Goal: Task Accomplishment & Management: Complete application form

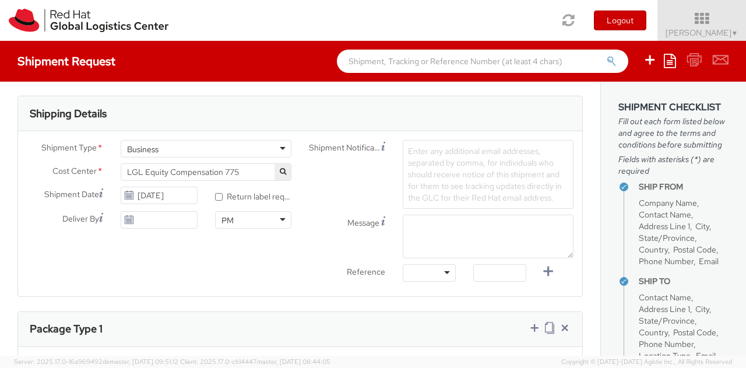
scroll to position [351, 0]
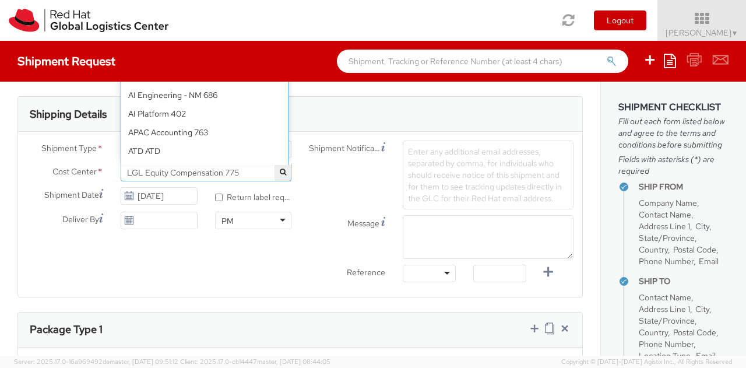
click at [251, 171] on span "LGL Equity Compensation 775" at bounding box center [206, 172] width 158 height 10
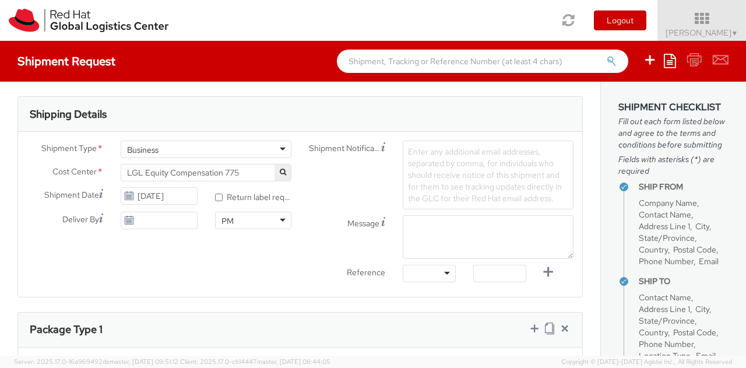
click at [65, 176] on span "Cost Center" at bounding box center [74, 172] width 44 height 13
click at [127, 171] on span "LGL Equity Compensation 775" at bounding box center [206, 172] width 158 height 10
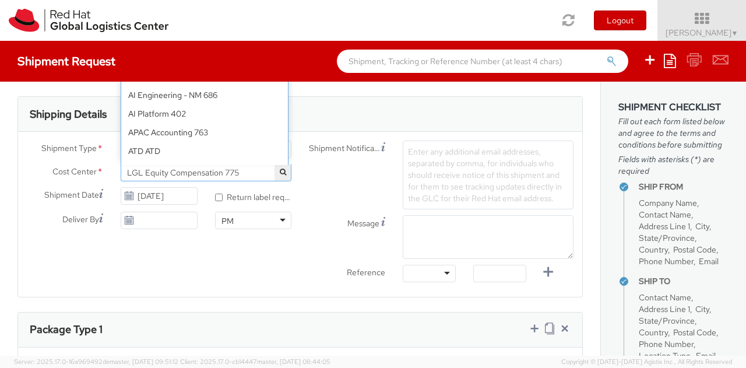
scroll to position [0, 0]
click at [127, 171] on span "LGL Equity Compensation 775" at bounding box center [206, 172] width 158 height 10
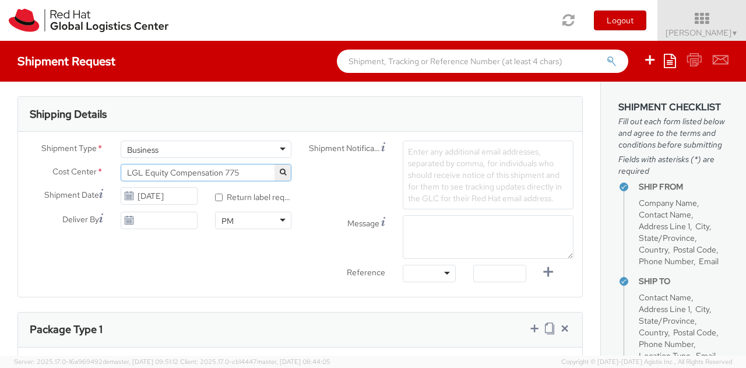
click at [127, 171] on span "LGL Equity Compensation 775" at bounding box center [206, 172] width 158 height 10
click at [275, 174] on button "button" at bounding box center [283, 172] width 16 height 16
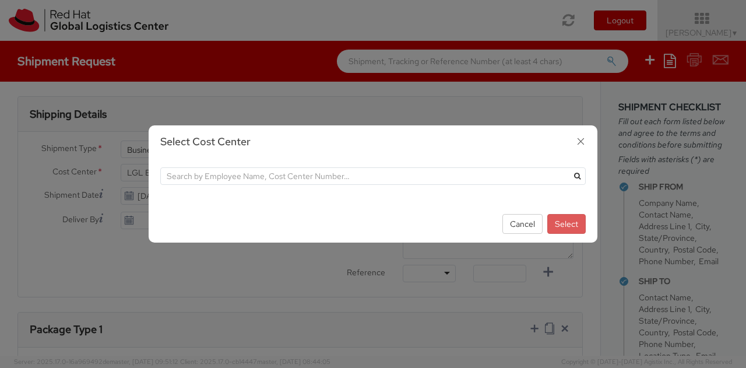
scroll to position [0, 0]
click at [520, 226] on button "Cancel" at bounding box center [523, 224] width 40 height 20
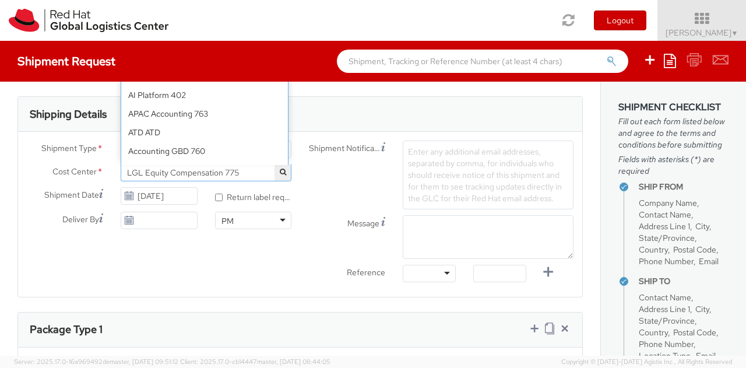
click at [148, 170] on span "LGL Equity Compensation 775" at bounding box center [206, 172] width 158 height 10
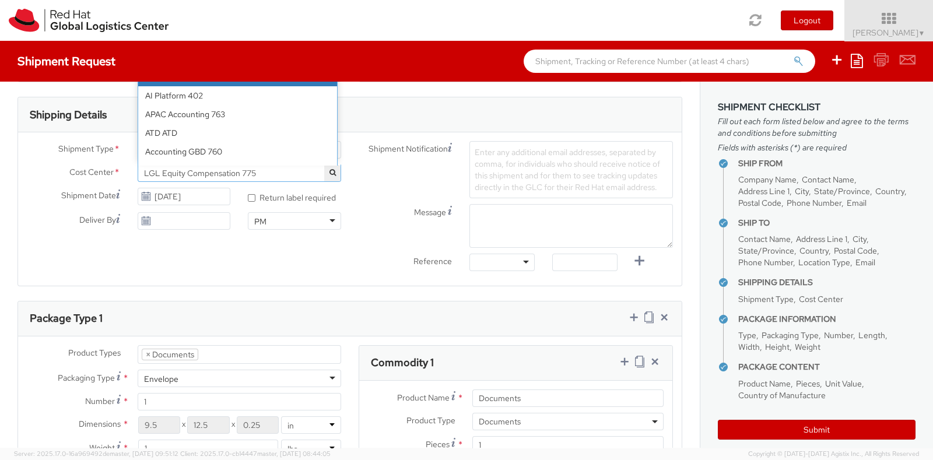
select select "686"
click at [232, 179] on span "AI Engineering - NM 686" at bounding box center [240, 172] width 204 height 17
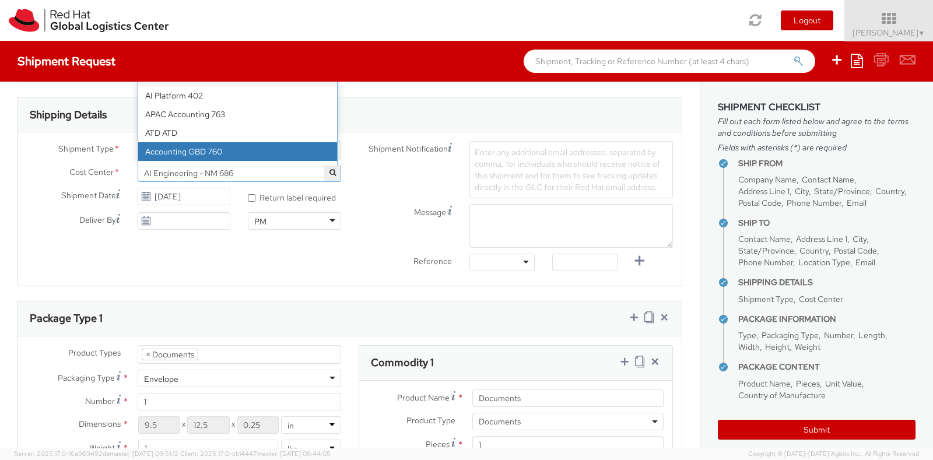
click at [58, 178] on label "Cost Center *" at bounding box center [73, 171] width 111 height 15
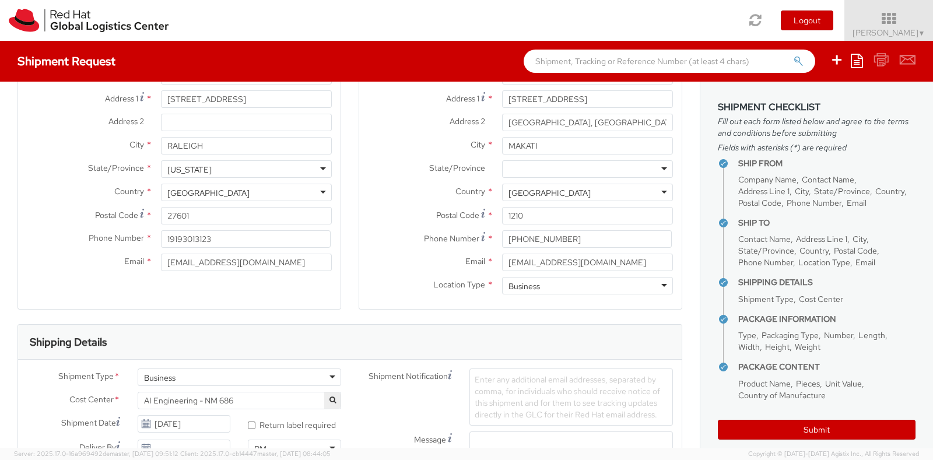
scroll to position [121, 0]
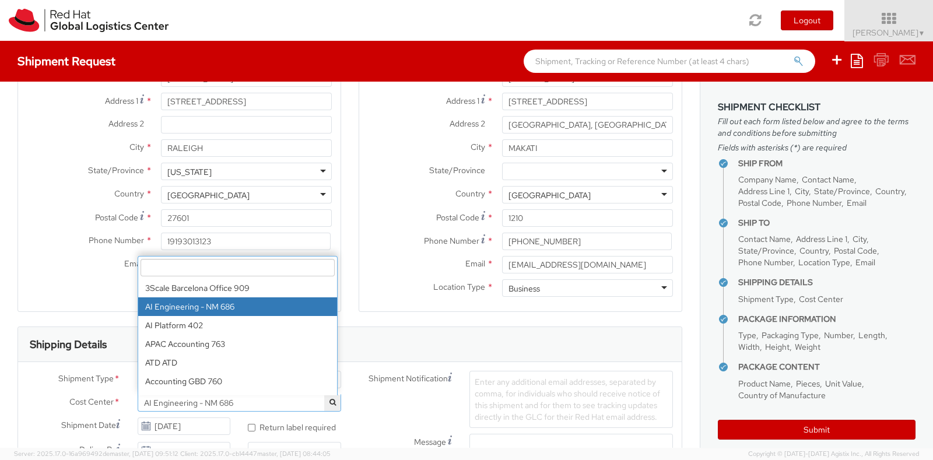
click at [299, 367] on span "AI Engineering - NM 686" at bounding box center [239, 403] width 191 height 10
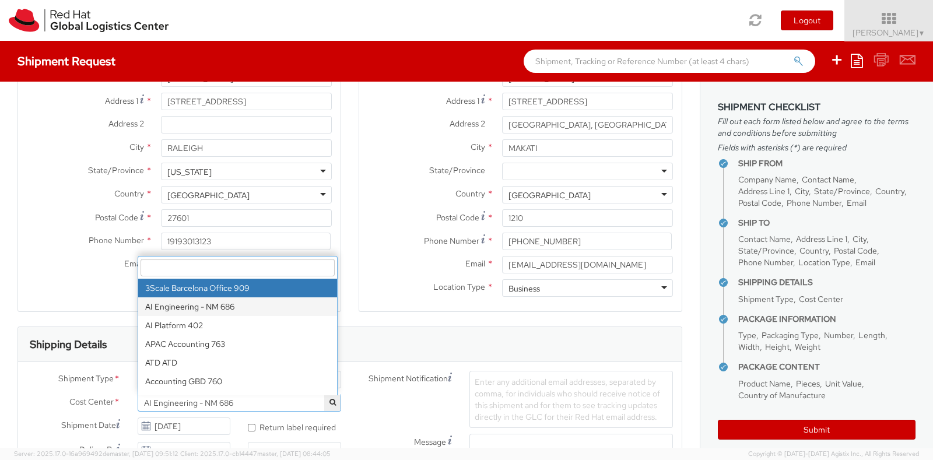
click at [237, 267] on input "search" at bounding box center [238, 267] width 194 height 17
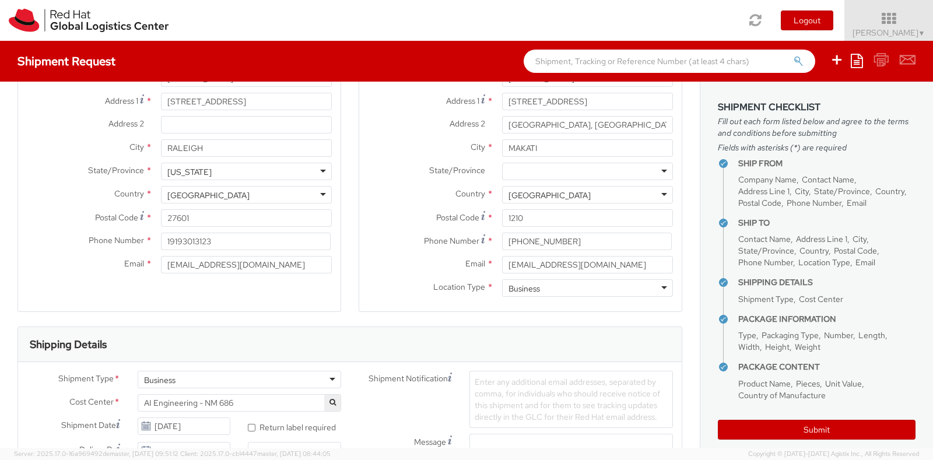
click at [384, 194] on label "Country *" at bounding box center [426, 193] width 134 height 15
drag, startPoint x: 609, startPoint y: 243, endPoint x: 443, endPoint y: 223, distance: 167.4
click at [443, 223] on div "Location * RH - Makati - MSO RH - Makati - MSO RH - Amsterdam - MSO RH - Amster…" at bounding box center [520, 163] width 322 height 280
click at [73, 5] on link at bounding box center [88, 20] width 177 height 41
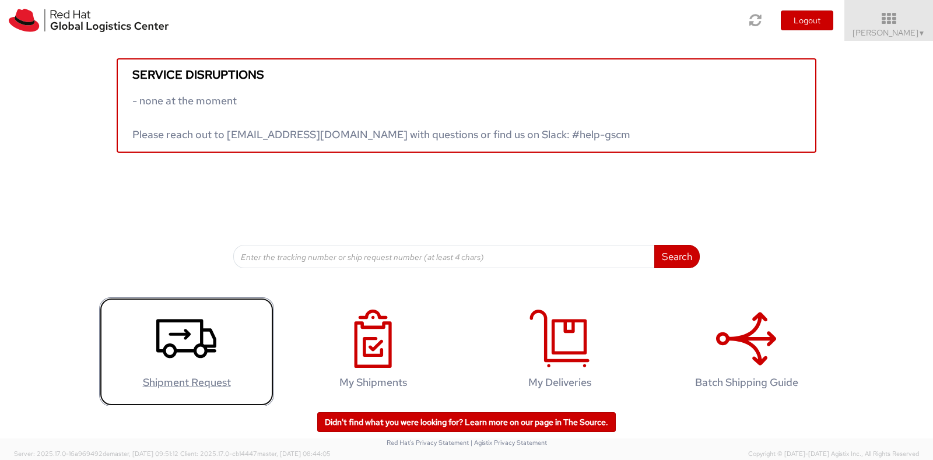
click at [159, 338] on icon at bounding box center [186, 339] width 60 height 58
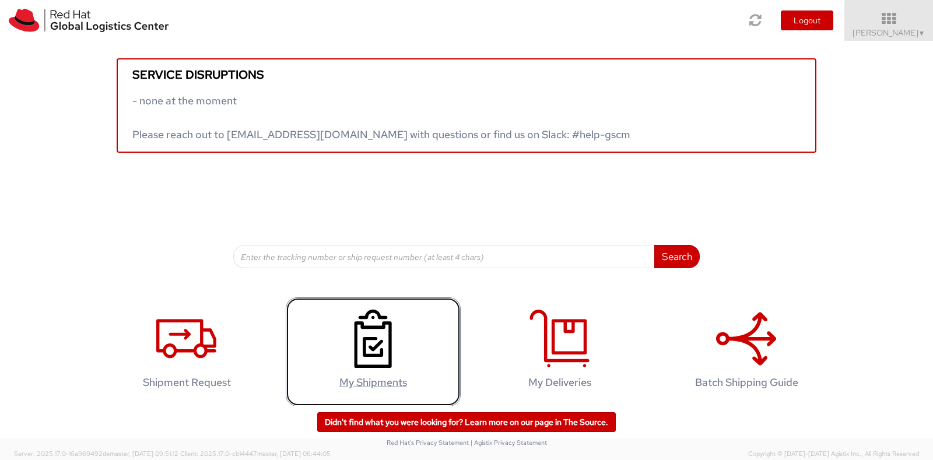
click at [373, 345] on use at bounding box center [373, 339] width 37 height 58
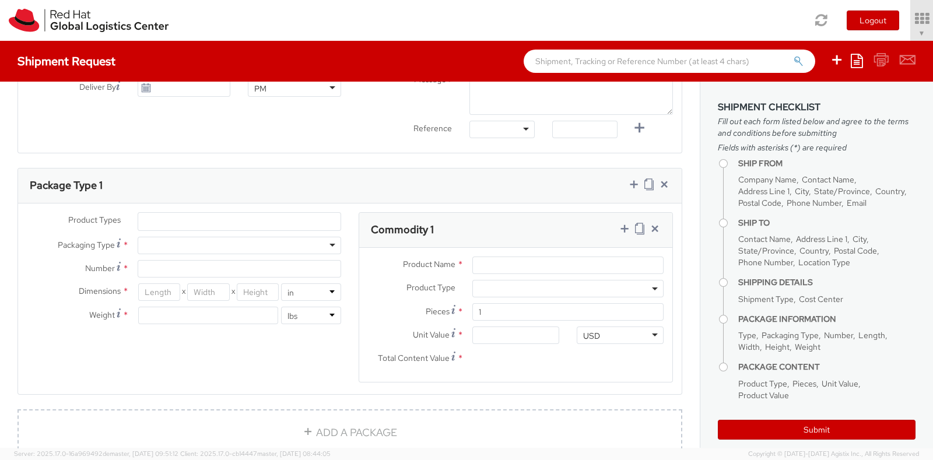
scroll to position [511, 0]
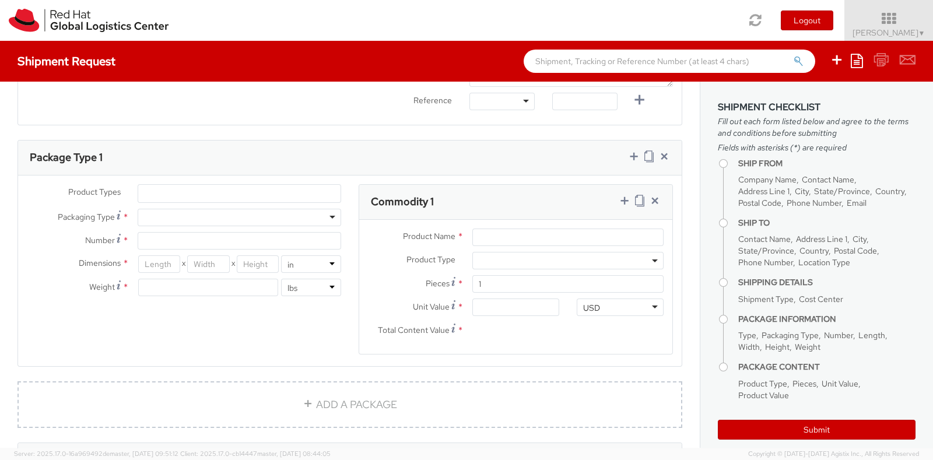
select select "775"
select select
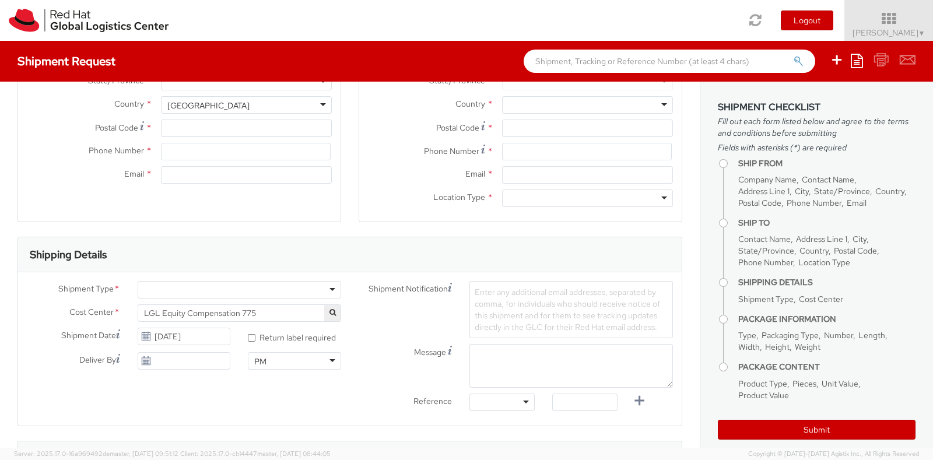
scroll to position [211, 0]
type input "Red Hat India Private Limited"
type input "[PERSON_NAME]"
type input "[GEOGRAPHIC_DATA]"
type input "World Mark 1, Aerocity"
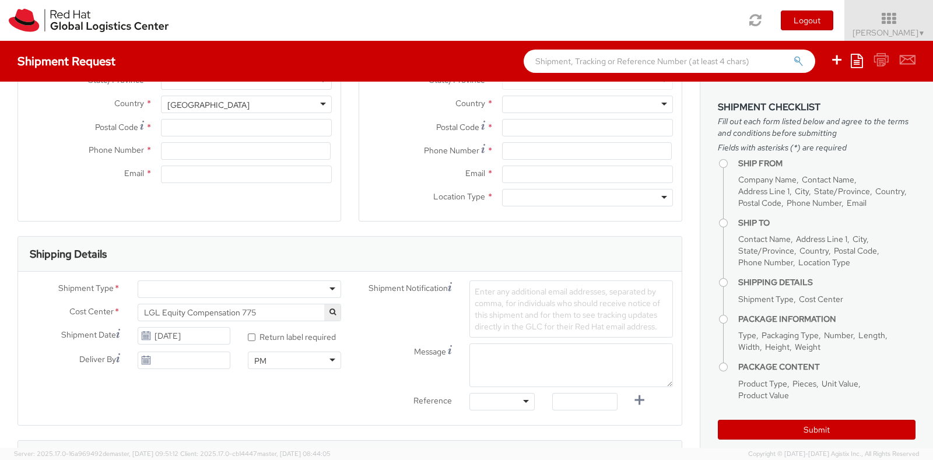
type input "[GEOGRAPHIC_DATA]"
type input "110037"
type input "1166442029"
type input "[EMAIL_ADDRESS][DOMAIN_NAME]"
select select "CM"
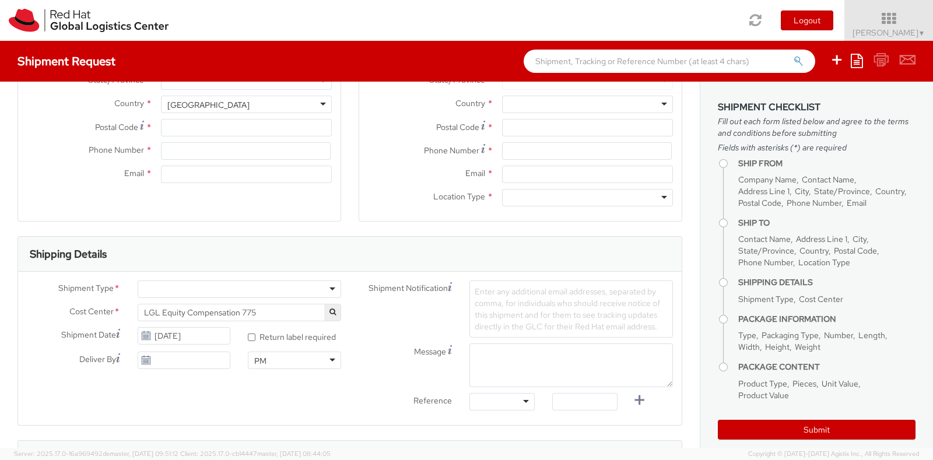
select select "KGS"
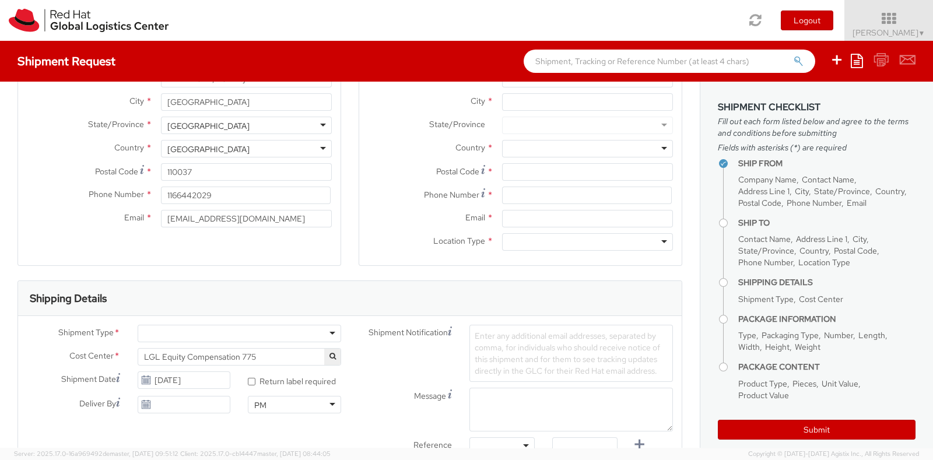
scroll to position [0, 0]
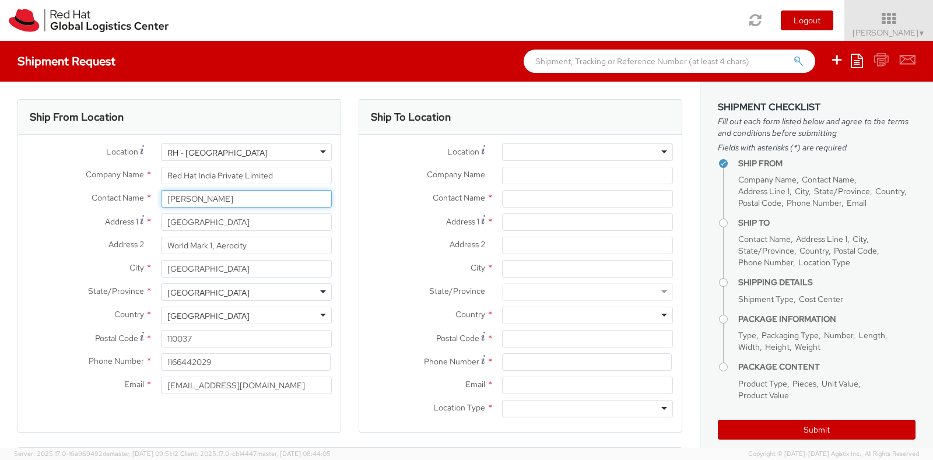
drag, startPoint x: 236, startPoint y: 195, endPoint x: 85, endPoint y: 200, distance: 151.1
click at [85, 200] on div "Contact Name * [PERSON_NAME]" at bounding box center [179, 198] width 322 height 17
type input "n"
type input "[PERSON_NAME]"
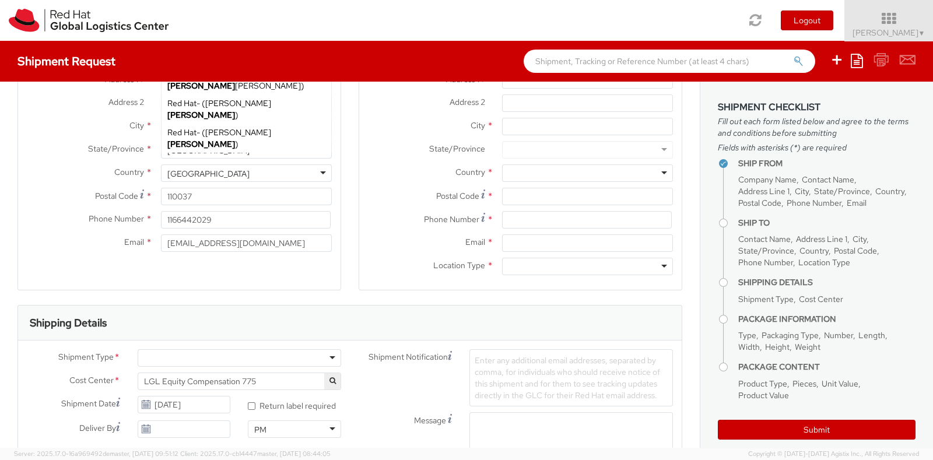
scroll to position [87, 0]
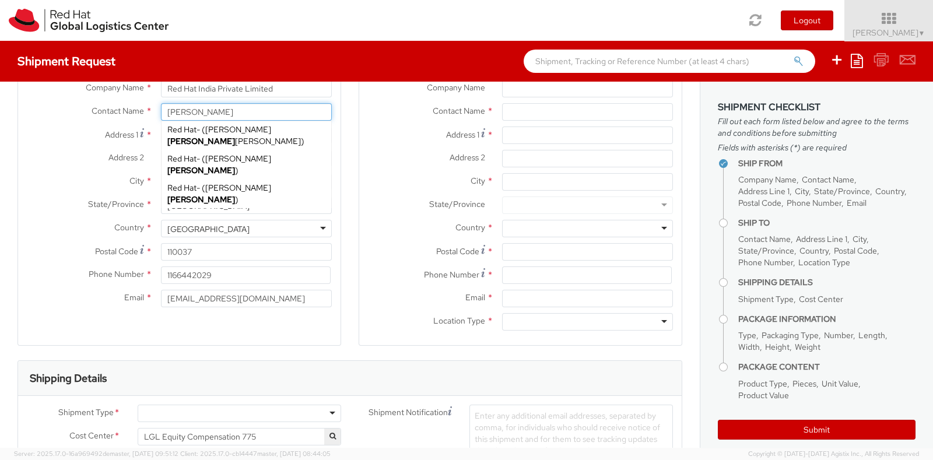
click at [230, 249] on div "Red Hat, Inc. - ( [PERSON_NAME] ) [STREET_ADDRESS]" at bounding box center [247, 263] width 170 height 29
type input "Red Hat, Inc."
type input "[PERSON_NAME]"
type input "[STREET_ADDRESS]"
type input "RALEIGH"
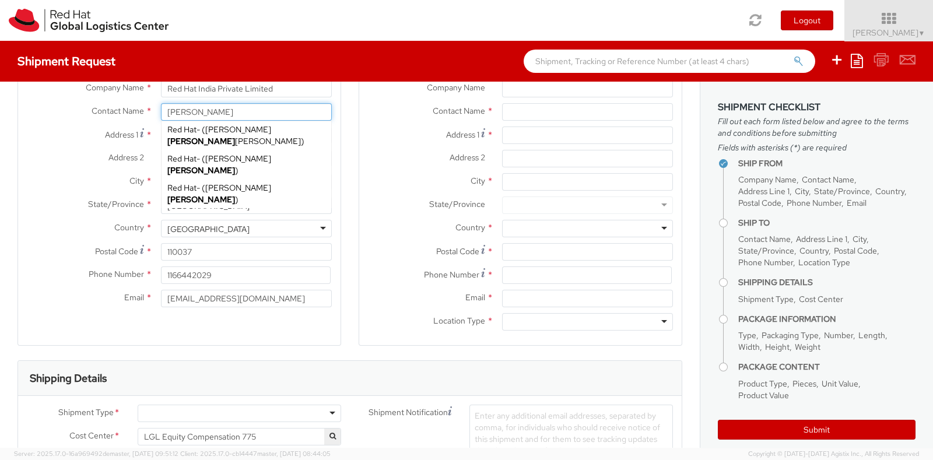
type input "27601"
type input "19193013123"
type input "[EMAIL_ADDRESS][DOMAIN_NAME]"
select select
select select "IN"
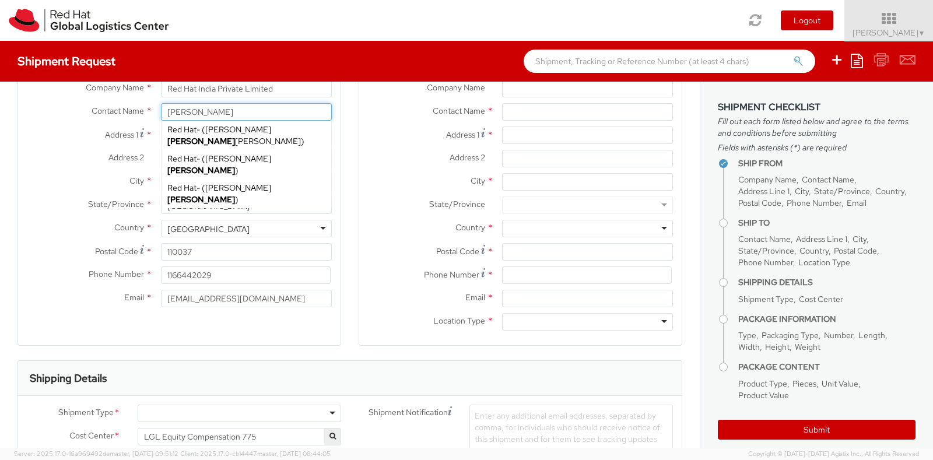
select select "LBS"
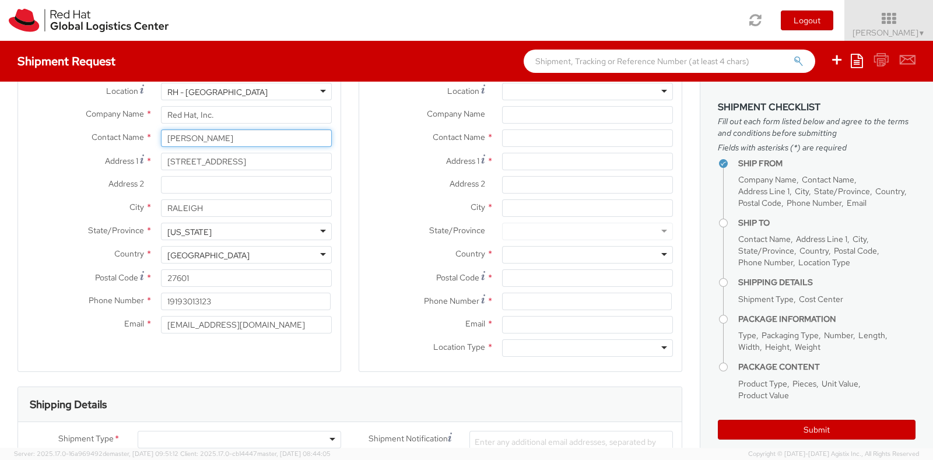
scroll to position [17, 0]
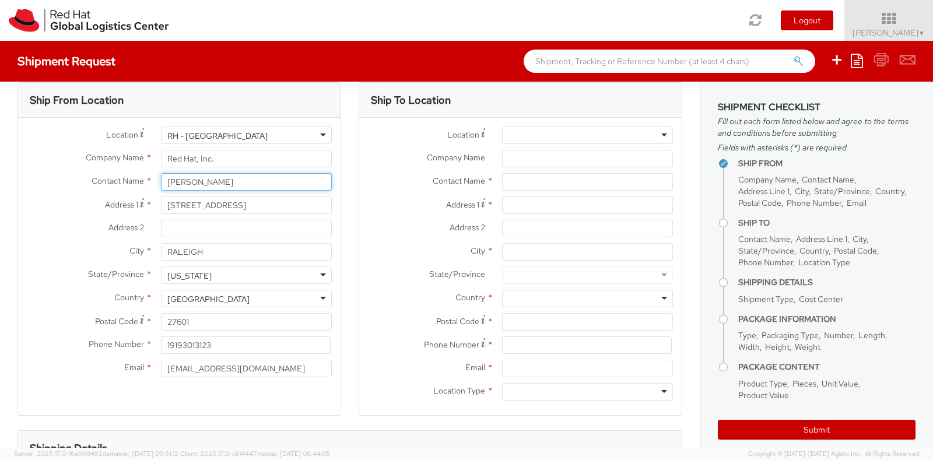
type input "[PERSON_NAME]"
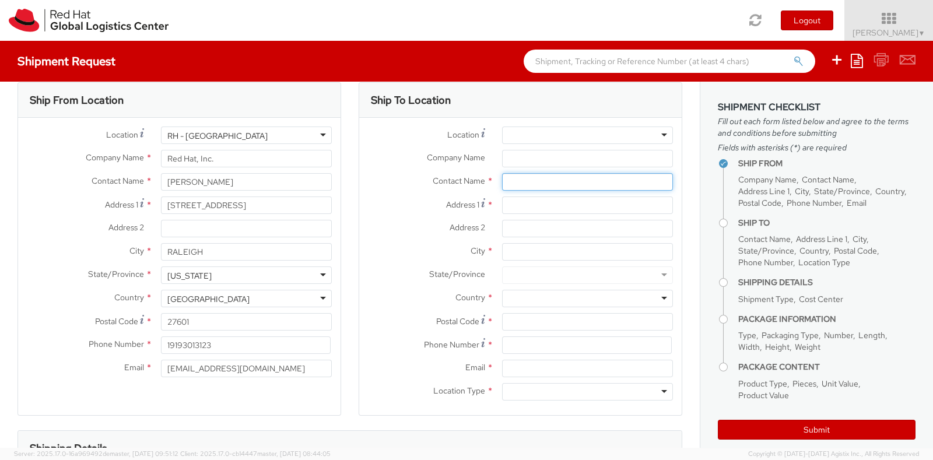
click at [534, 178] on input "text" at bounding box center [587, 181] width 171 height 17
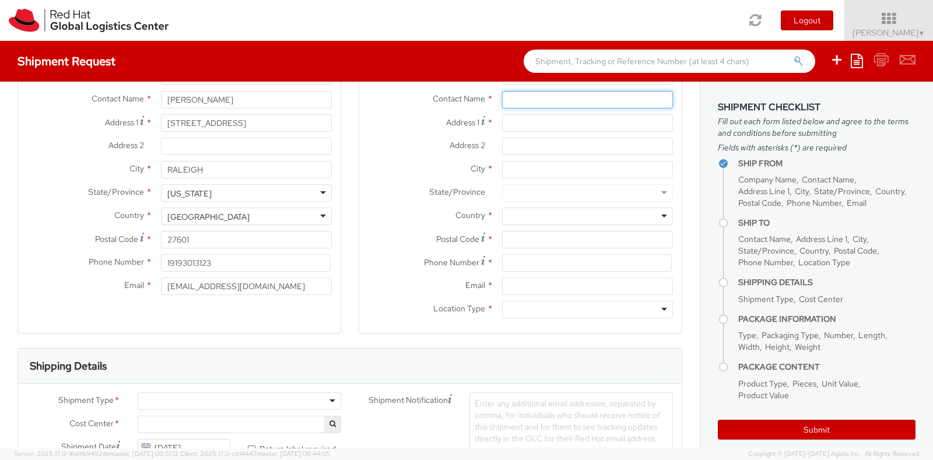
scroll to position [96, 0]
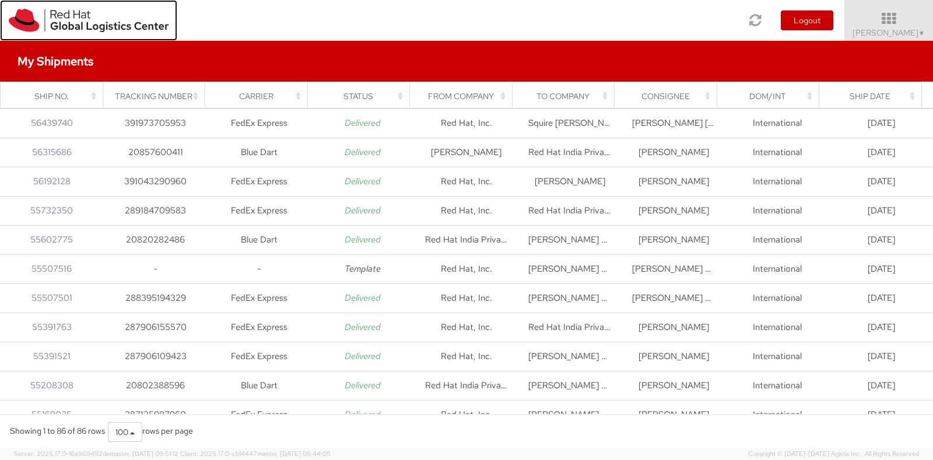
click at [108, 19] on img at bounding box center [89, 20] width 160 height 23
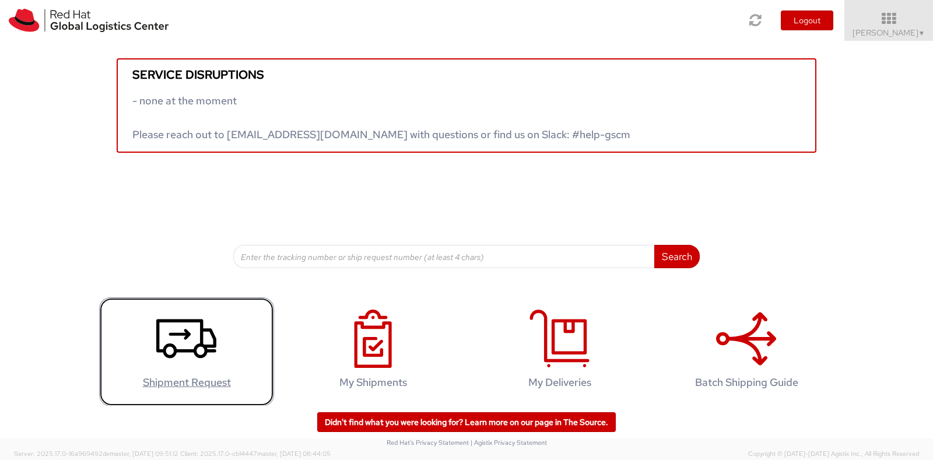
click at [178, 356] on icon at bounding box center [186, 339] width 60 height 58
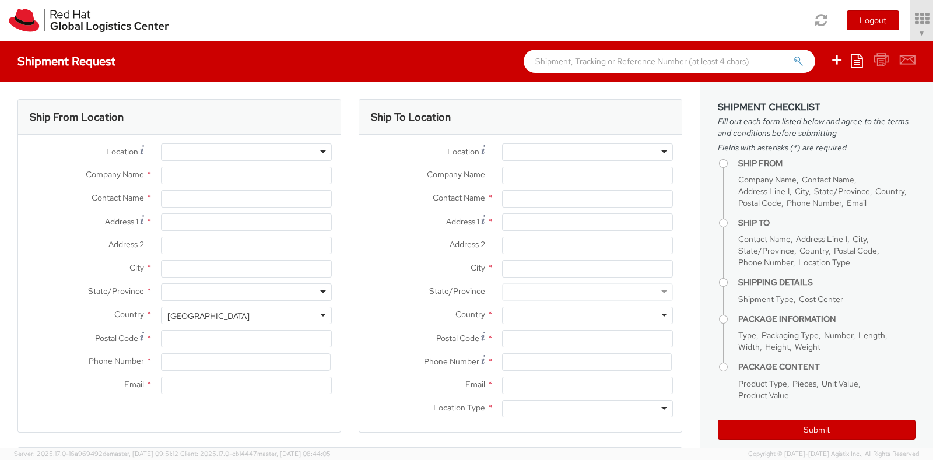
type input "Red Hat India Private Limited"
type input "[PERSON_NAME]"
type input "[GEOGRAPHIC_DATA]"
type input "World Mark 1, Aerocity"
type input "[GEOGRAPHIC_DATA]"
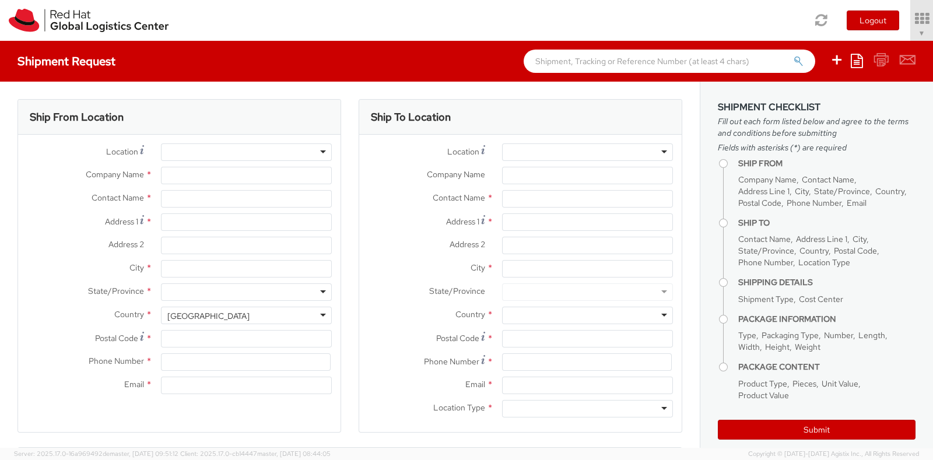
type input "110037"
type input "1166442029"
type input "[EMAIL_ADDRESS][DOMAIN_NAME]"
select select "CM"
select select "KGS"
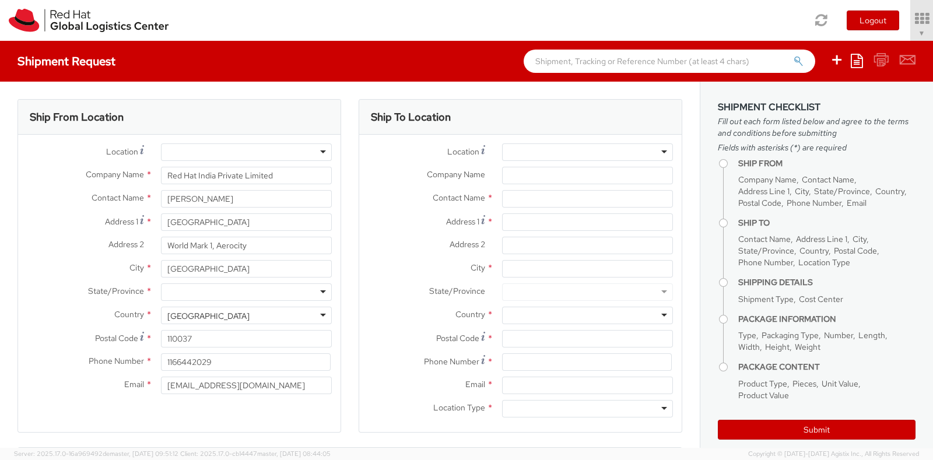
select select "775"
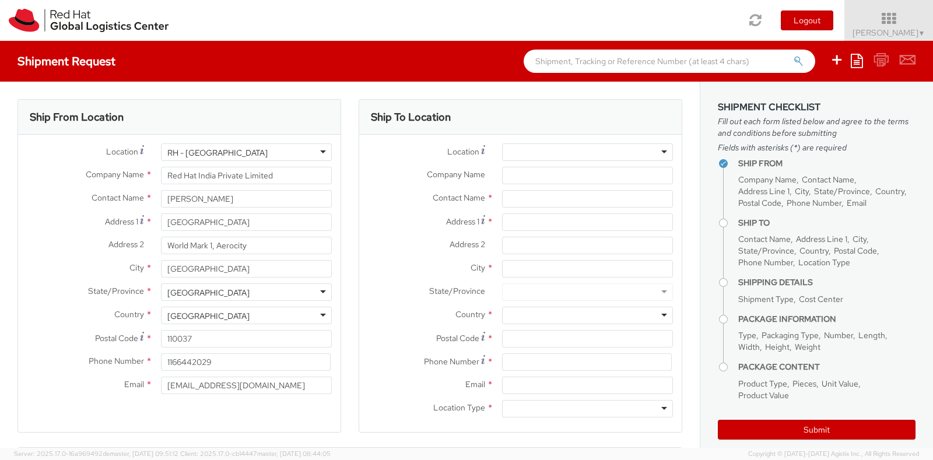
select select
click at [515, 199] on input "text" at bounding box center [587, 198] width 171 height 17
type input "e"
type input "[PERSON_NAME]"
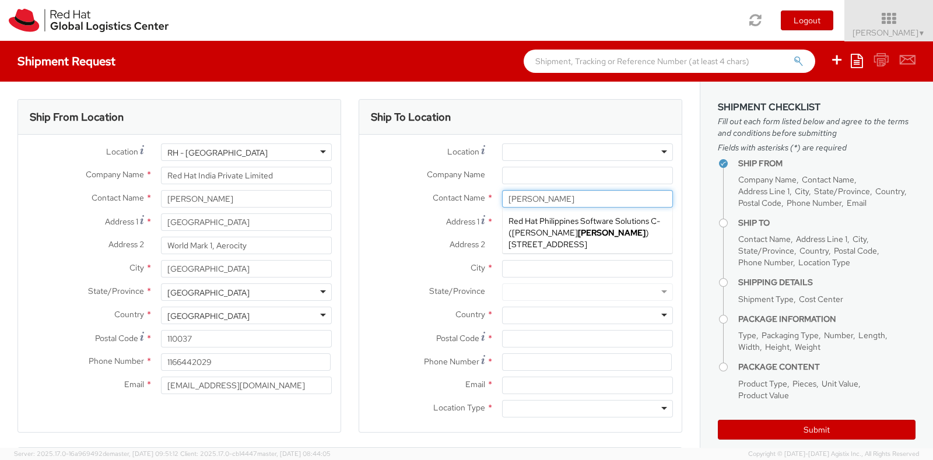
click at [576, 224] on span "Red Hat Philippines Software Solutions C" at bounding box center [583, 221] width 148 height 10
type input "Red Hat Philippines Software Solutions C"
type input "[PERSON_NAME]"
type input "[STREET_ADDRESS]"
type input "[GEOGRAPHIC_DATA], [GEOGRAPHIC_DATA]"
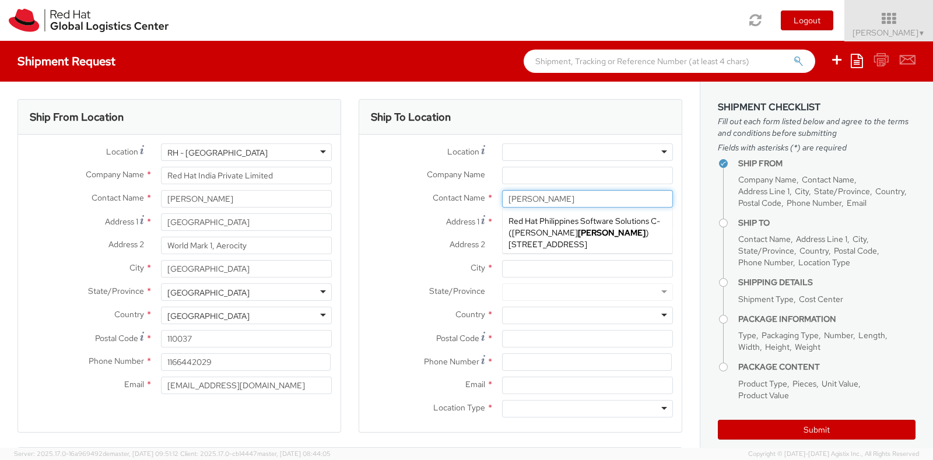
type input "MAKATI"
type input "1210"
type input "[EMAIL_ADDRESS][DOMAIN_NAME]"
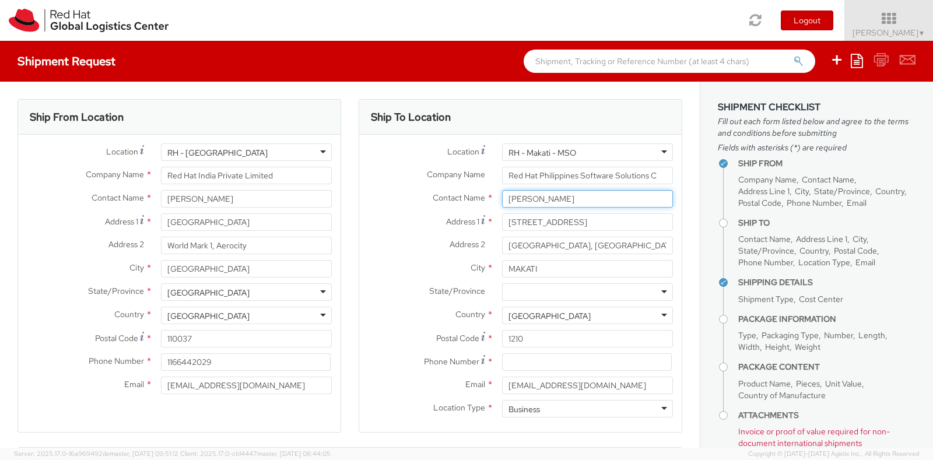
type input "[PERSON_NAME]"
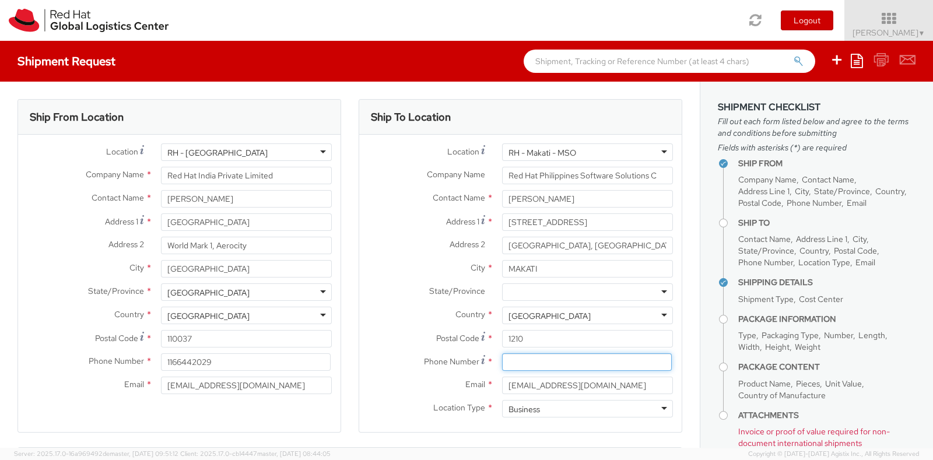
paste input "[PHONE_NUMBER]"
click at [535, 354] on input "[PHONE_NUMBER]" at bounding box center [587, 361] width 170 height 17
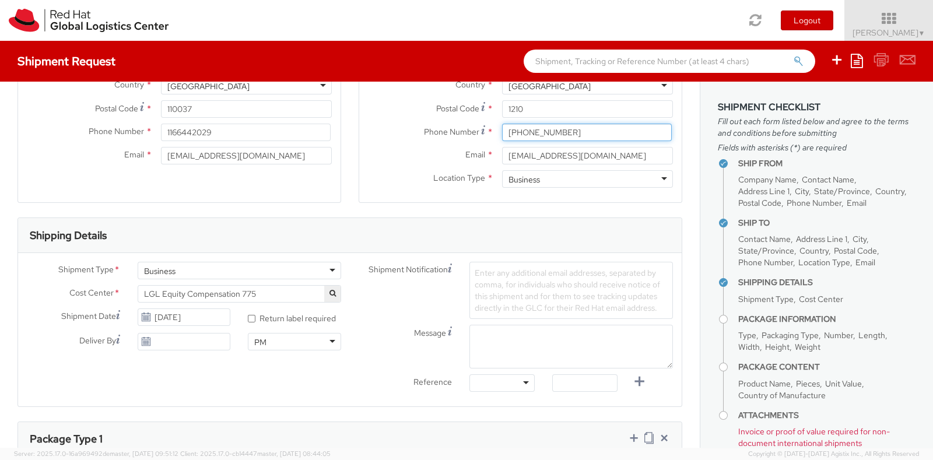
scroll to position [229, 0]
type input "[PHONE_NUMBER]"
drag, startPoint x: 79, startPoint y: 291, endPoint x: 207, endPoint y: 296, distance: 127.8
click at [207, 296] on div "Cost Center * LGL Equity Compensation 775 LGL Equity Compensation 775" at bounding box center [184, 294] width 332 height 17
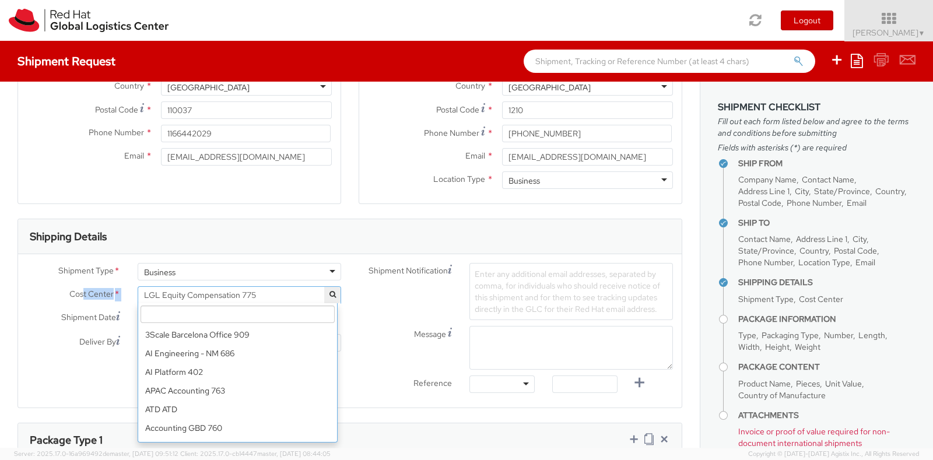
click at [207, 296] on span "LGL Equity Compensation 775" at bounding box center [239, 295] width 191 height 10
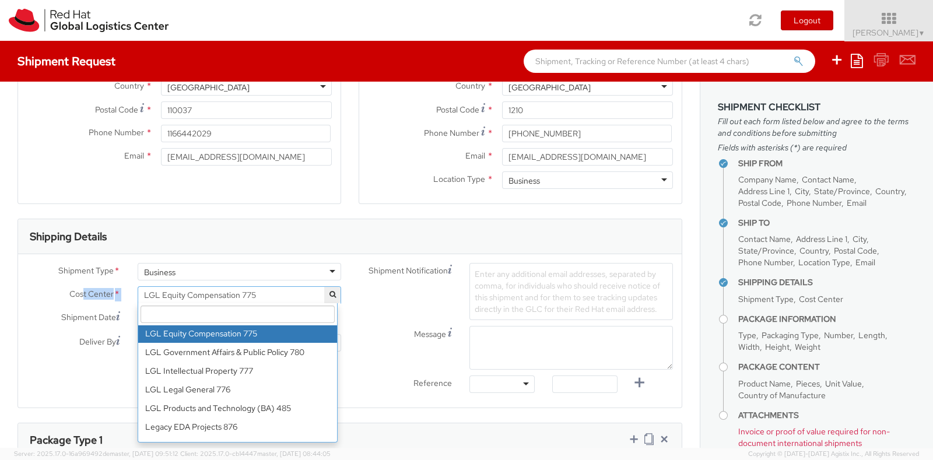
click at [207, 296] on span "LGL Equity Compensation 775" at bounding box center [239, 295] width 191 height 10
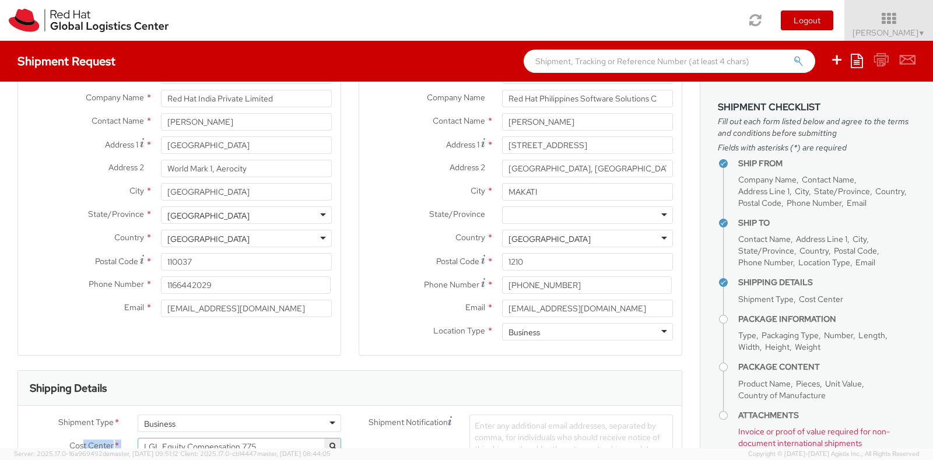
scroll to position [0, 0]
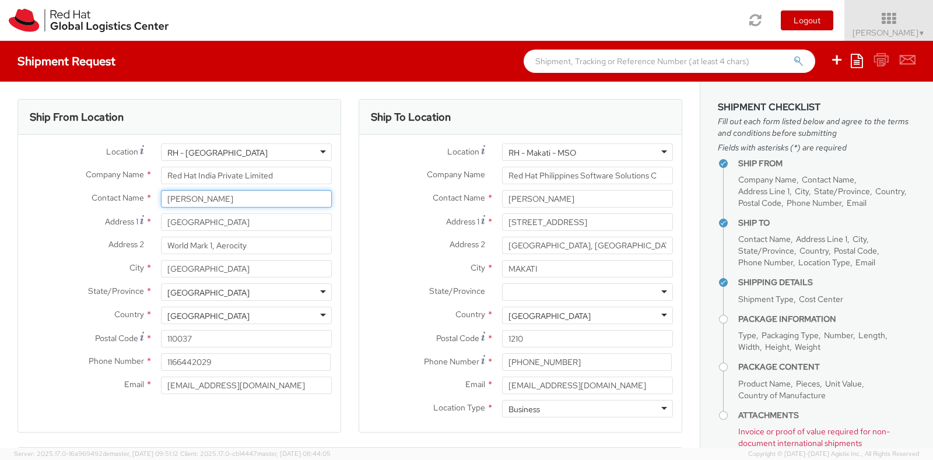
drag, startPoint x: 210, startPoint y: 202, endPoint x: 86, endPoint y: 193, distance: 124.0
click at [86, 193] on div "Contact Name * [PERSON_NAME]" at bounding box center [179, 198] width 322 height 17
type input "[PERSON_NAME]"
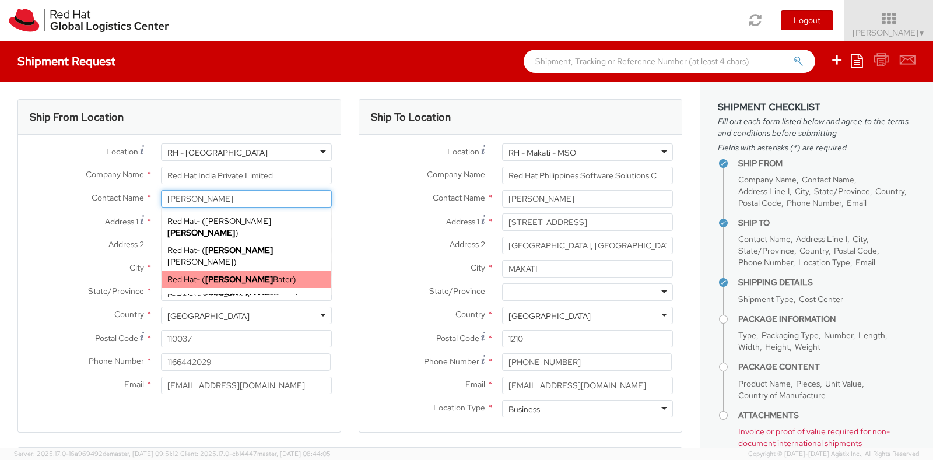
scroll to position [156, 0]
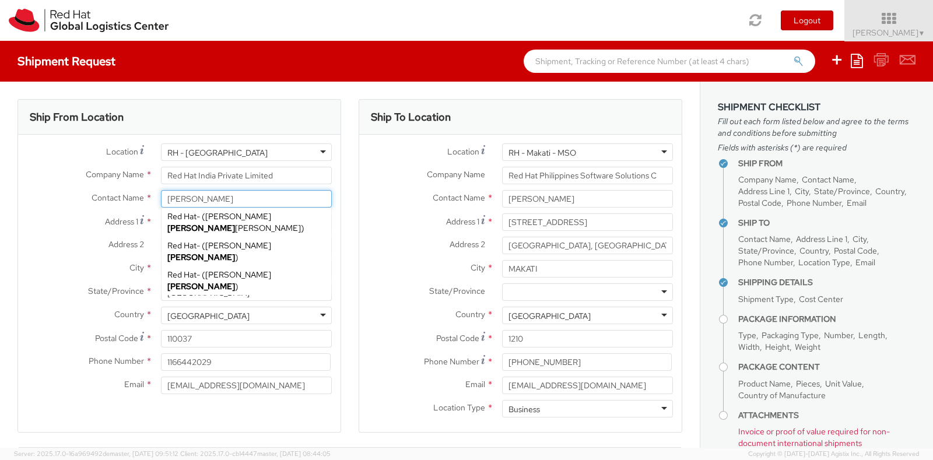
click at [212, 336] on div "Red Hat, Inc. - ( [PERSON_NAME] ) [STREET_ADDRESS]" at bounding box center [247, 350] width 170 height 29
type input "Red Hat, Inc."
type input "[PERSON_NAME]"
type input "[STREET_ADDRESS]"
type input "RALEIGH"
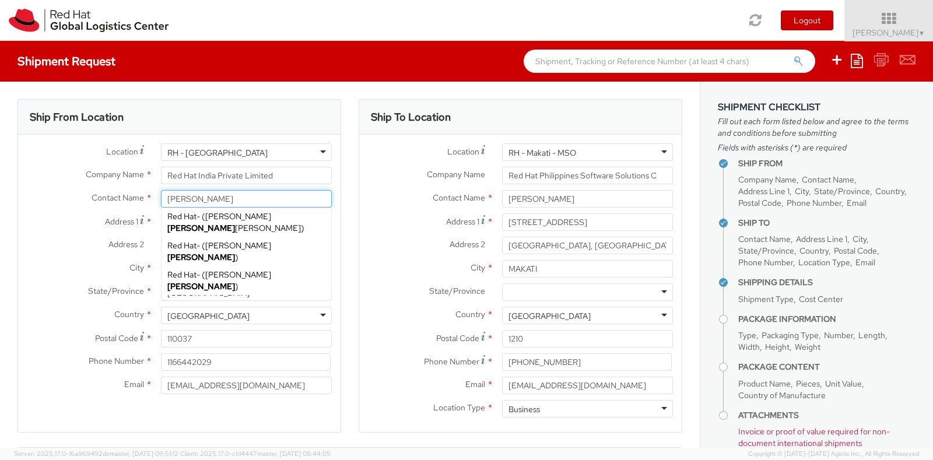
type input "27601"
type input "19193013123"
type input "[EMAIL_ADDRESS][DOMAIN_NAME]"
select select
select select "IN"
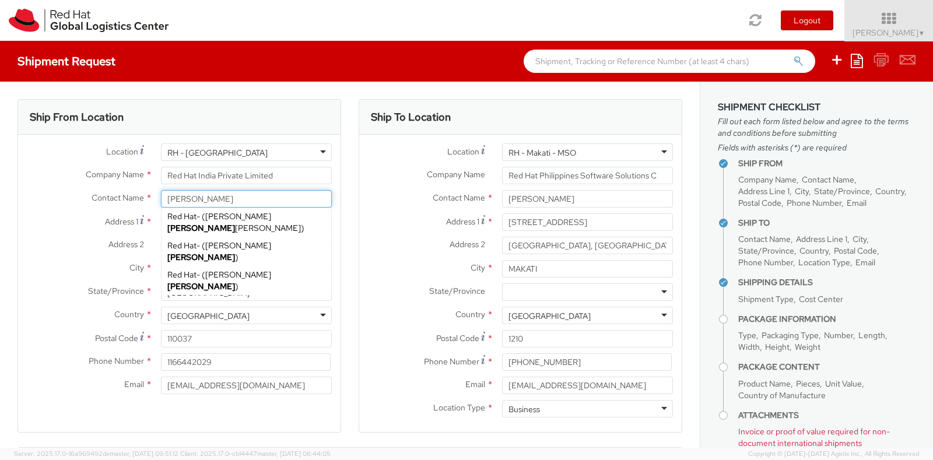
select select "LBS"
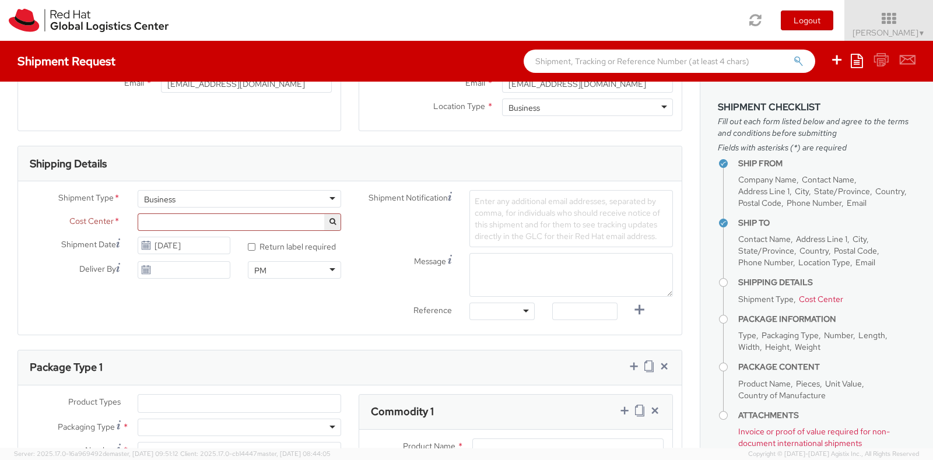
scroll to position [301, 0]
type input "[PERSON_NAME]"
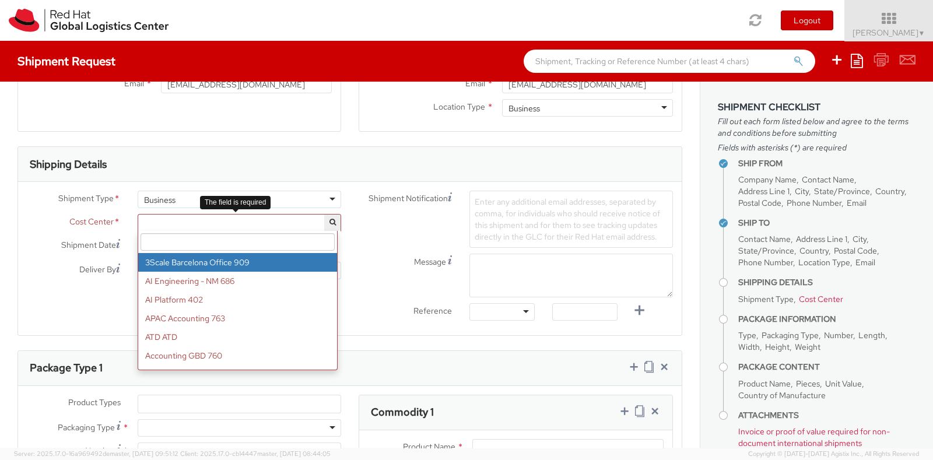
click at [181, 217] on span at bounding box center [240, 222] width 204 height 17
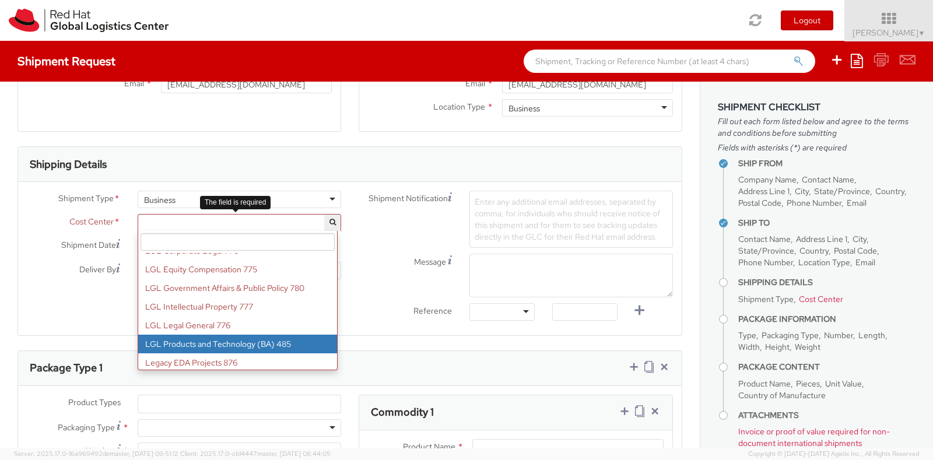
scroll to position [7343, 0]
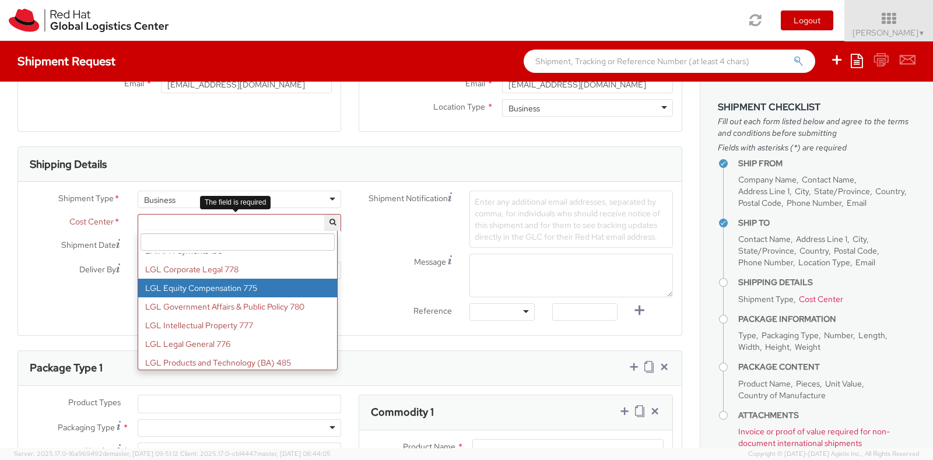
select select "775"
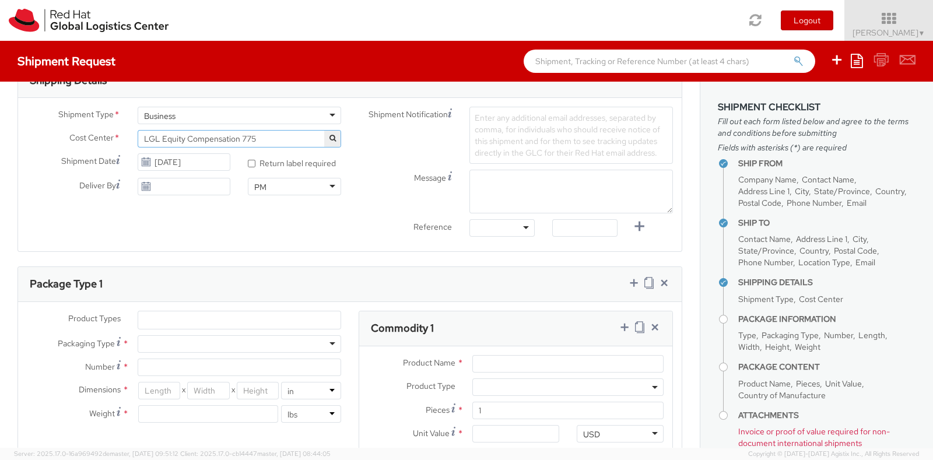
scroll to position [386, 0]
click at [176, 315] on ul at bounding box center [239, 318] width 202 height 17
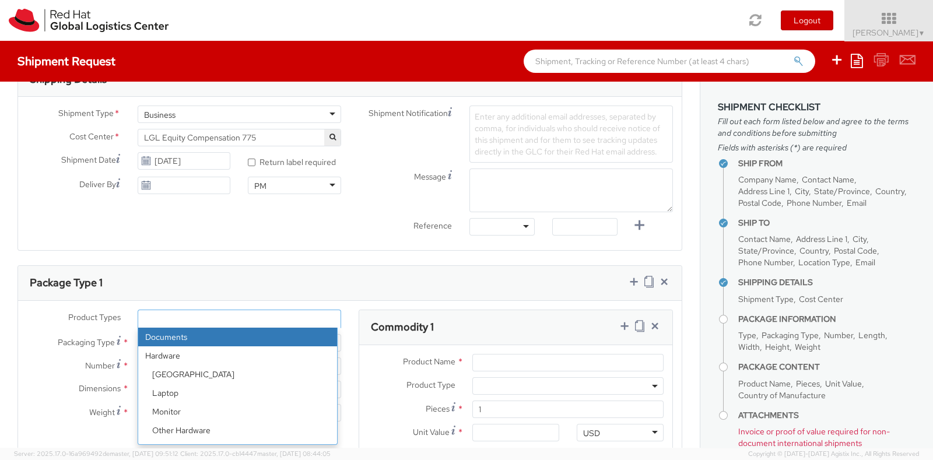
select select "DOCUMENT"
type input "Documents"
select select "DOCUMENT"
type input "1.00"
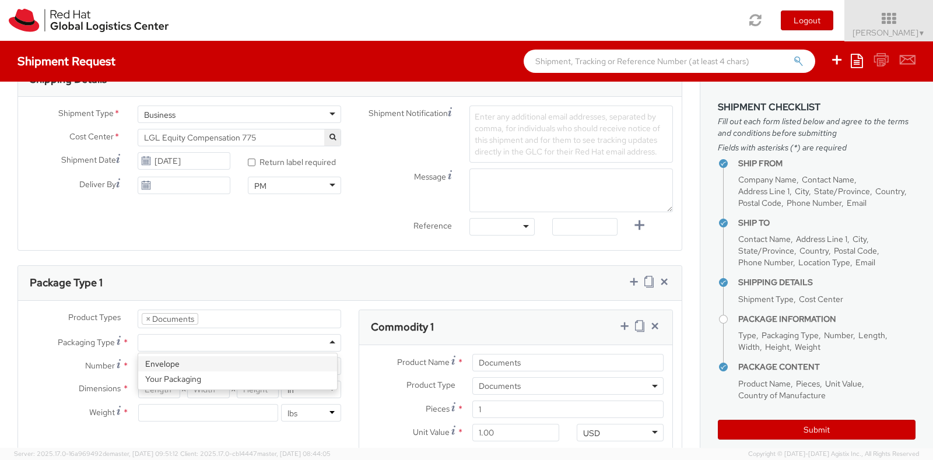
click at [166, 339] on div at bounding box center [240, 342] width 204 height 17
type input "1"
type input "9.5"
type input "12.5"
type input "0.25"
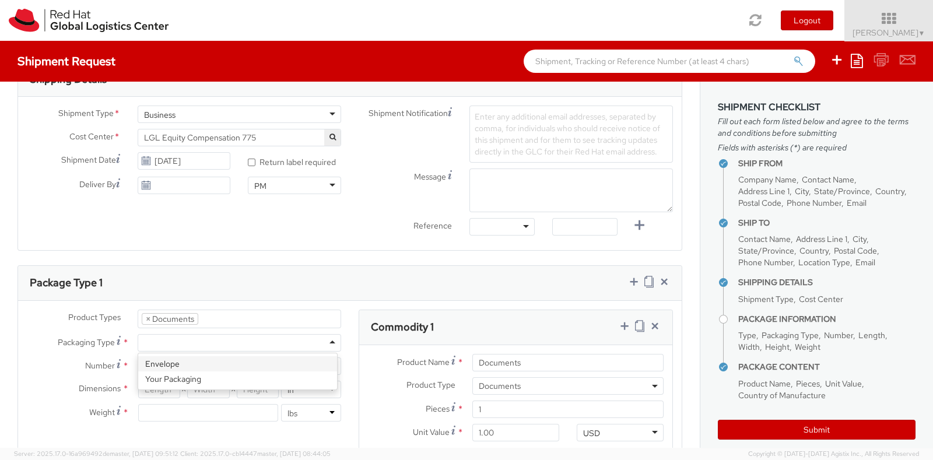
type input "1"
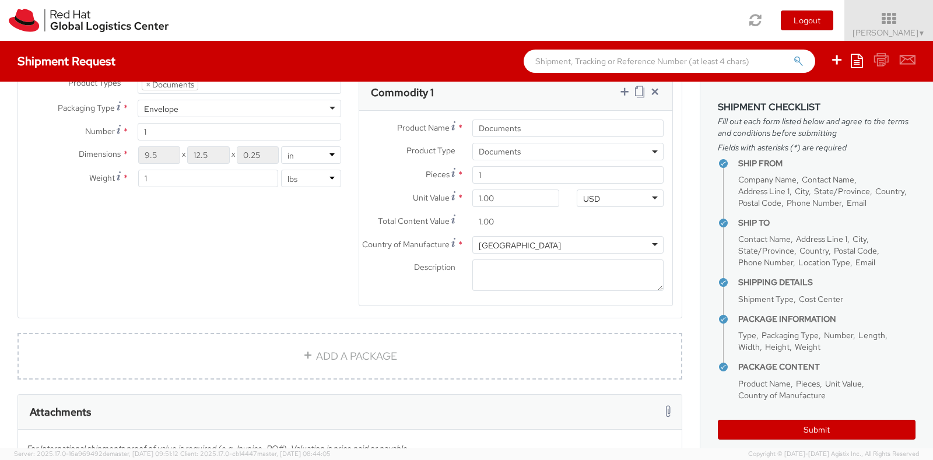
scroll to position [784, 0]
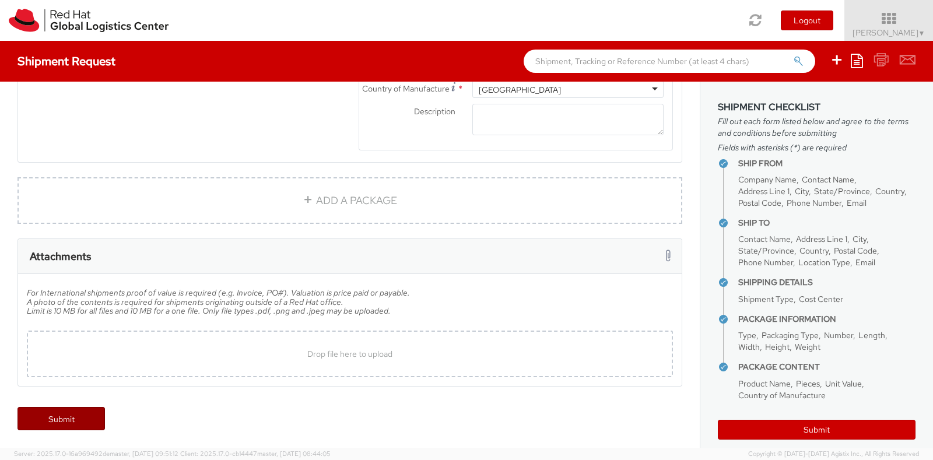
click at [59, 415] on link "Submit" at bounding box center [60, 418] width 87 height 23
